Goal: Find contact information: Find contact information

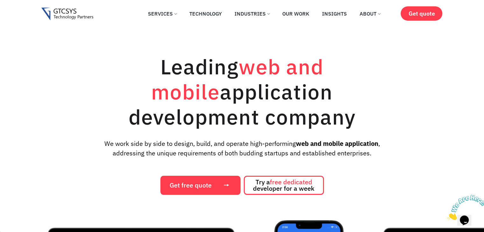
click at [42, 111] on div "Leading web and mobile application development company We work side by side to …" at bounding box center [242, 124] width 401 height 141
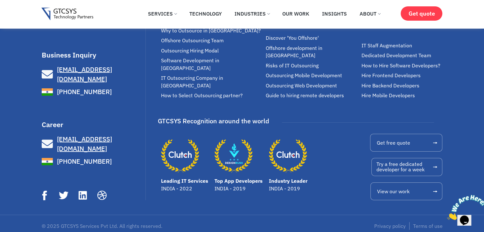
scroll to position [4490, 0]
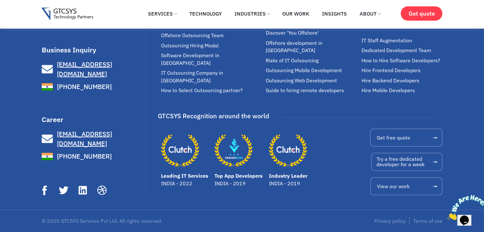
click at [69, 73] on div "Business Inquiry info@gtcsys.com +91 977 300 8394 info@gtcsys.com +1 (929) 526-…" at bounding box center [93, 69] width 102 height 46
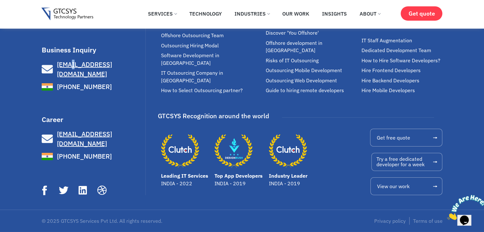
click at [69, 73] on div "Business Inquiry info@gtcsys.com +91 977 300 8394 info@gtcsys.com +1 (929) 526-…" at bounding box center [93, 69] width 102 height 46
copy ul "[EMAIL_ADDRESS][DOMAIN_NAME]"
click at [112, 78] on link "[EMAIL_ADDRESS][DOMAIN_NAME]" at bounding box center [93, 69] width 102 height 19
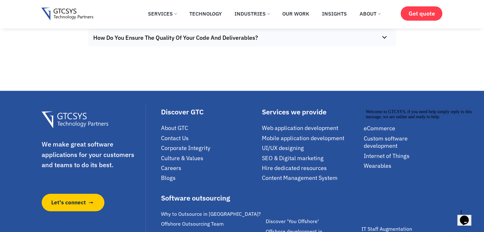
scroll to position [4268, 0]
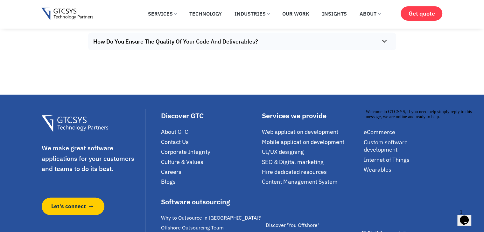
click at [202, 50] on summary "How Do You Ensure The Quality Of Your Code And Deliverables?" at bounding box center [240, 42] width 305 height 18
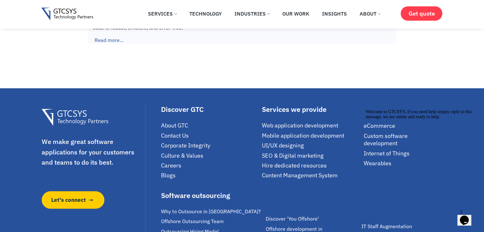
scroll to position [4339, 0]
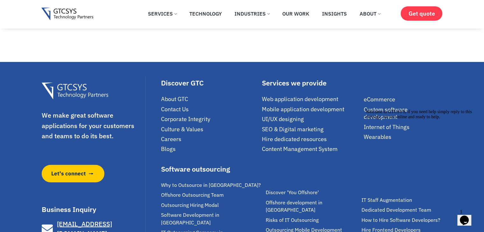
click at [174, 113] on span "Contact Us" at bounding box center [175, 109] width 28 height 7
